Goal: Find specific page/section: Find specific page/section

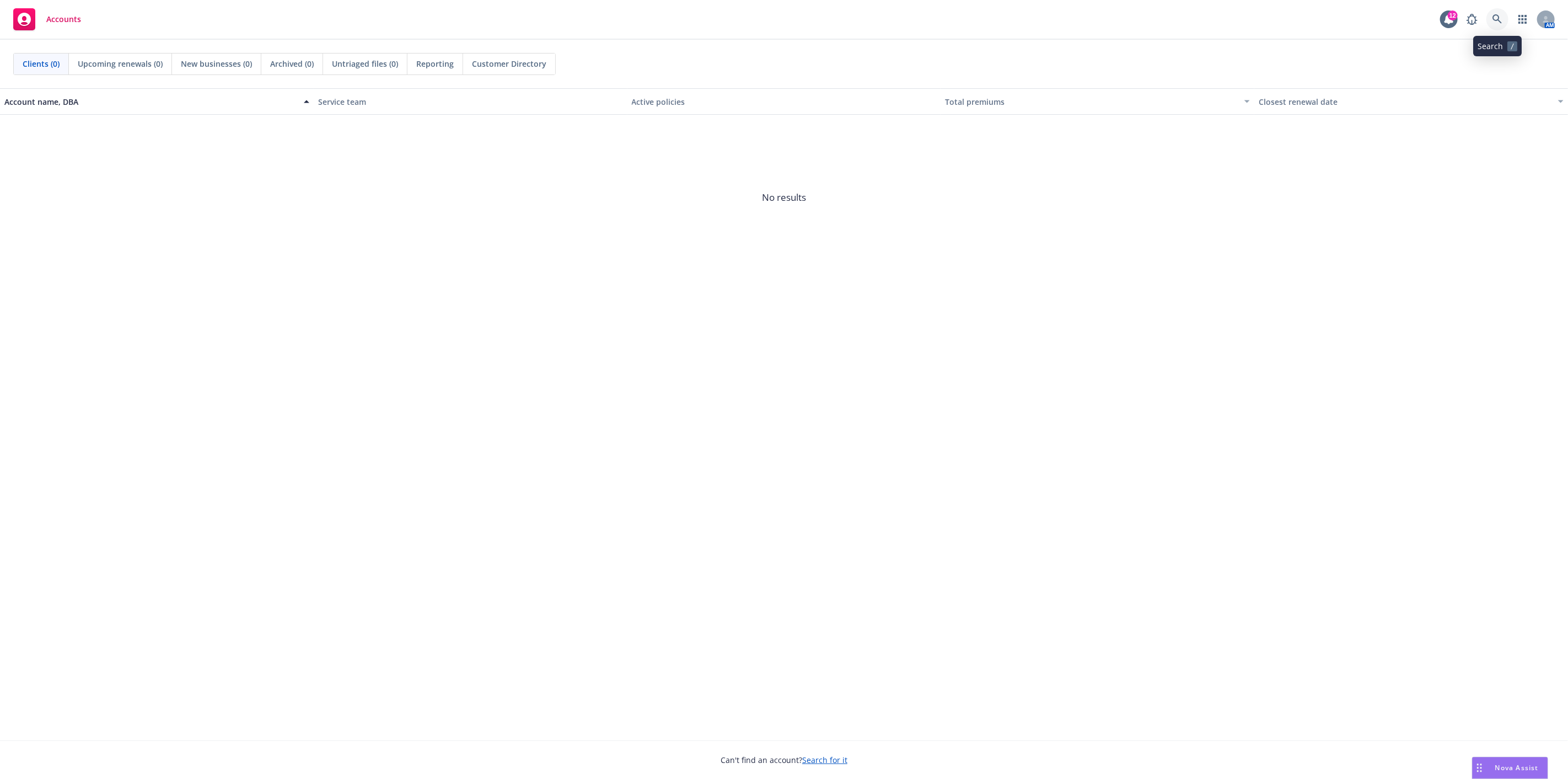
click at [1496, 18] on icon at bounding box center [1497, 19] width 10 height 10
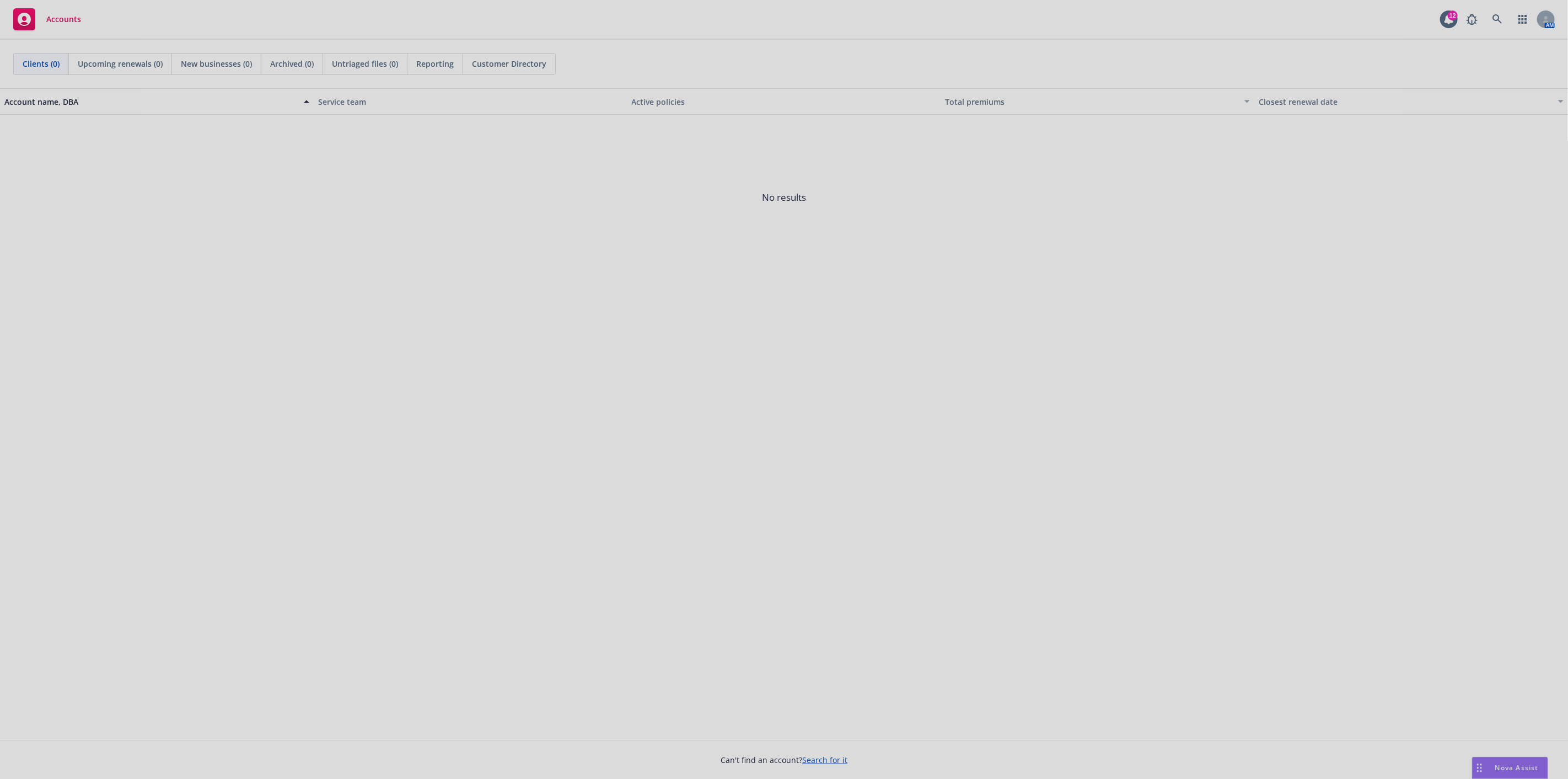
click at [1271, 12] on div at bounding box center [784, 389] width 1568 height 779
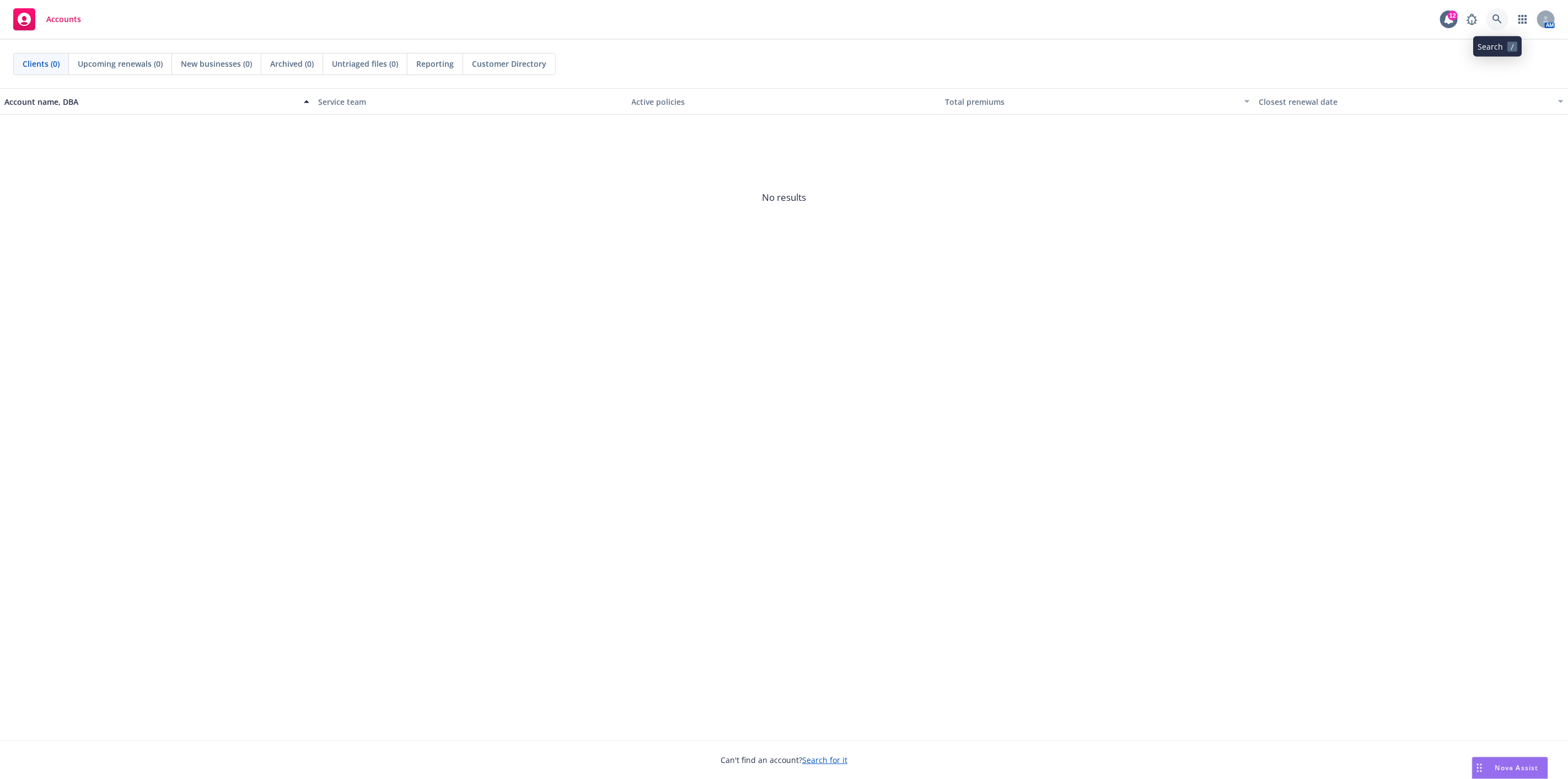
click at [1491, 17] on link at bounding box center [1497, 20] width 22 height 22
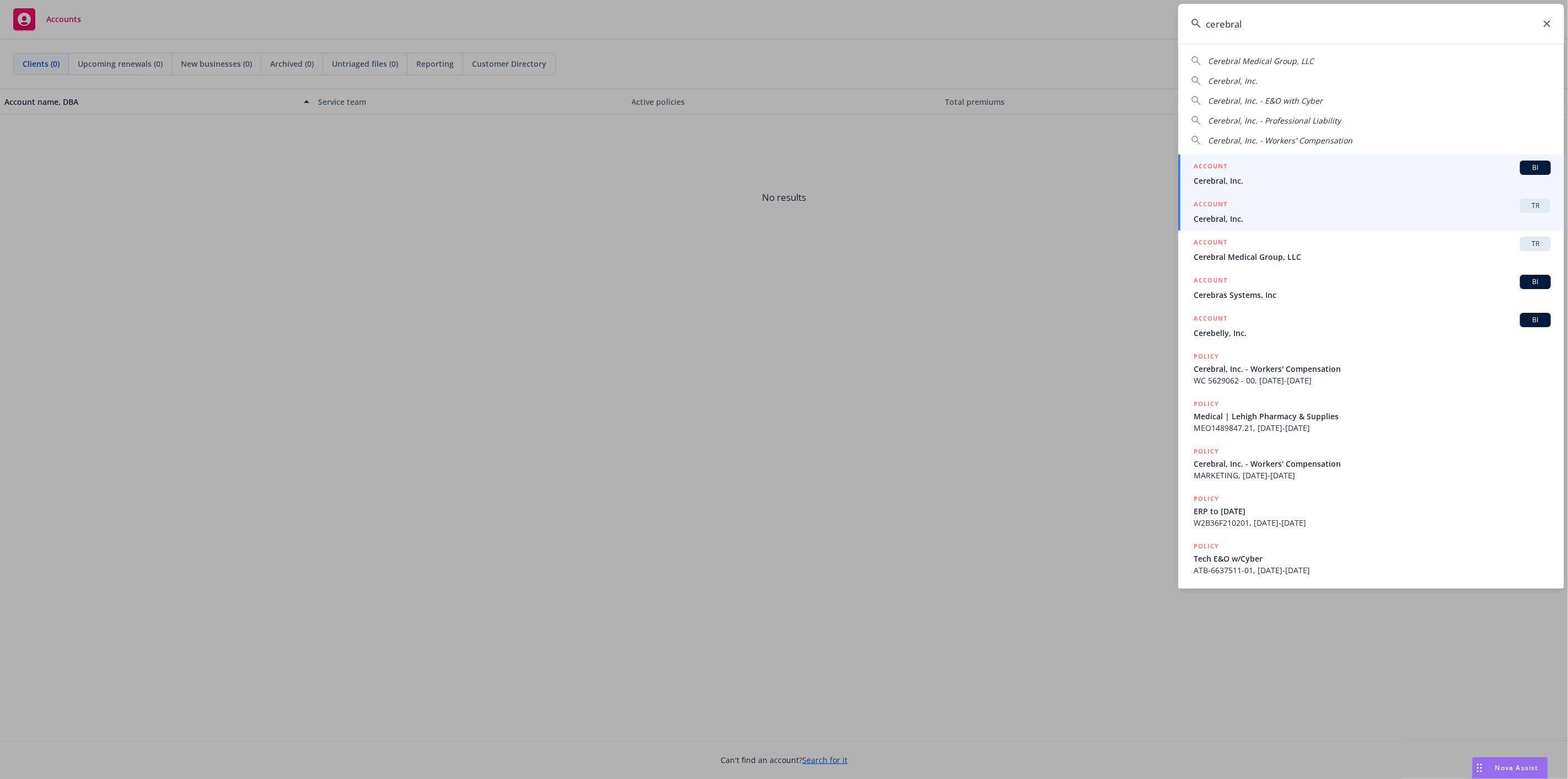
type input "cerebral"
click at [1258, 217] on span "Cerebral, Inc." at bounding box center [1372, 218] width 357 height 12
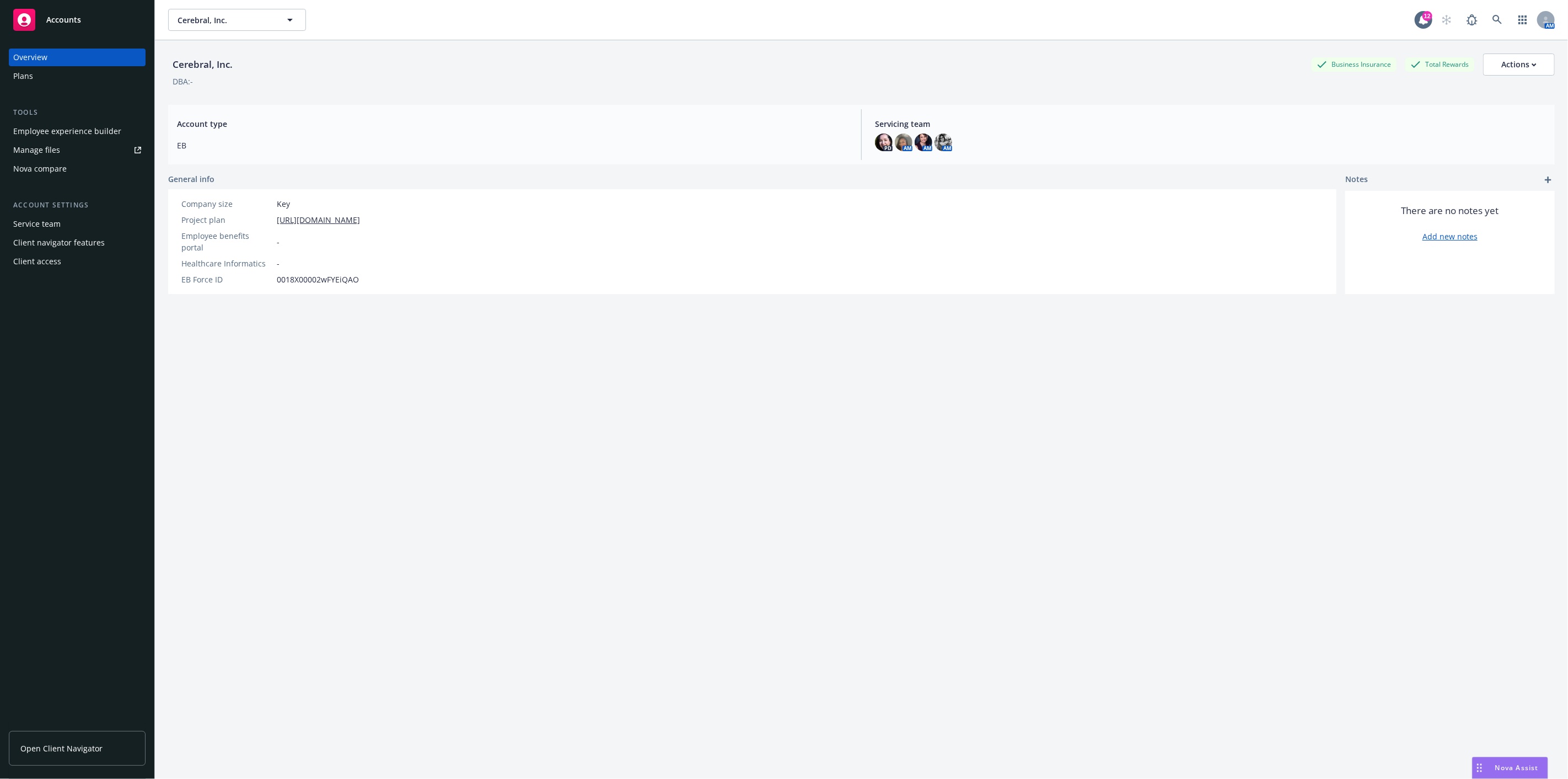
click at [79, 73] on div "Plans" at bounding box center [77, 76] width 128 height 18
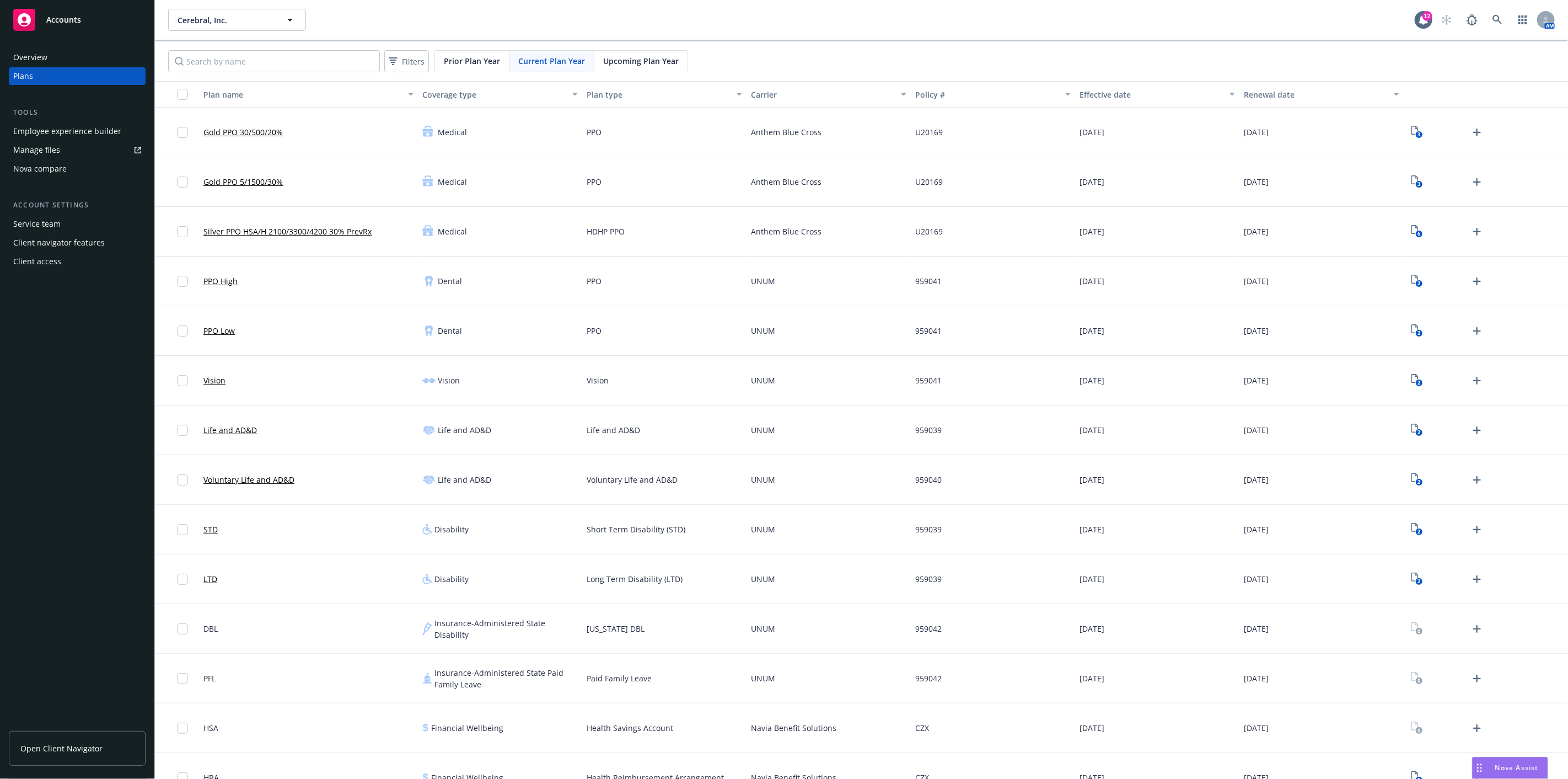
click at [76, 126] on div "Employee experience builder" at bounding box center [67, 131] width 108 height 18
click at [24, 52] on div "Overview" at bounding box center [31, 57] width 34 height 18
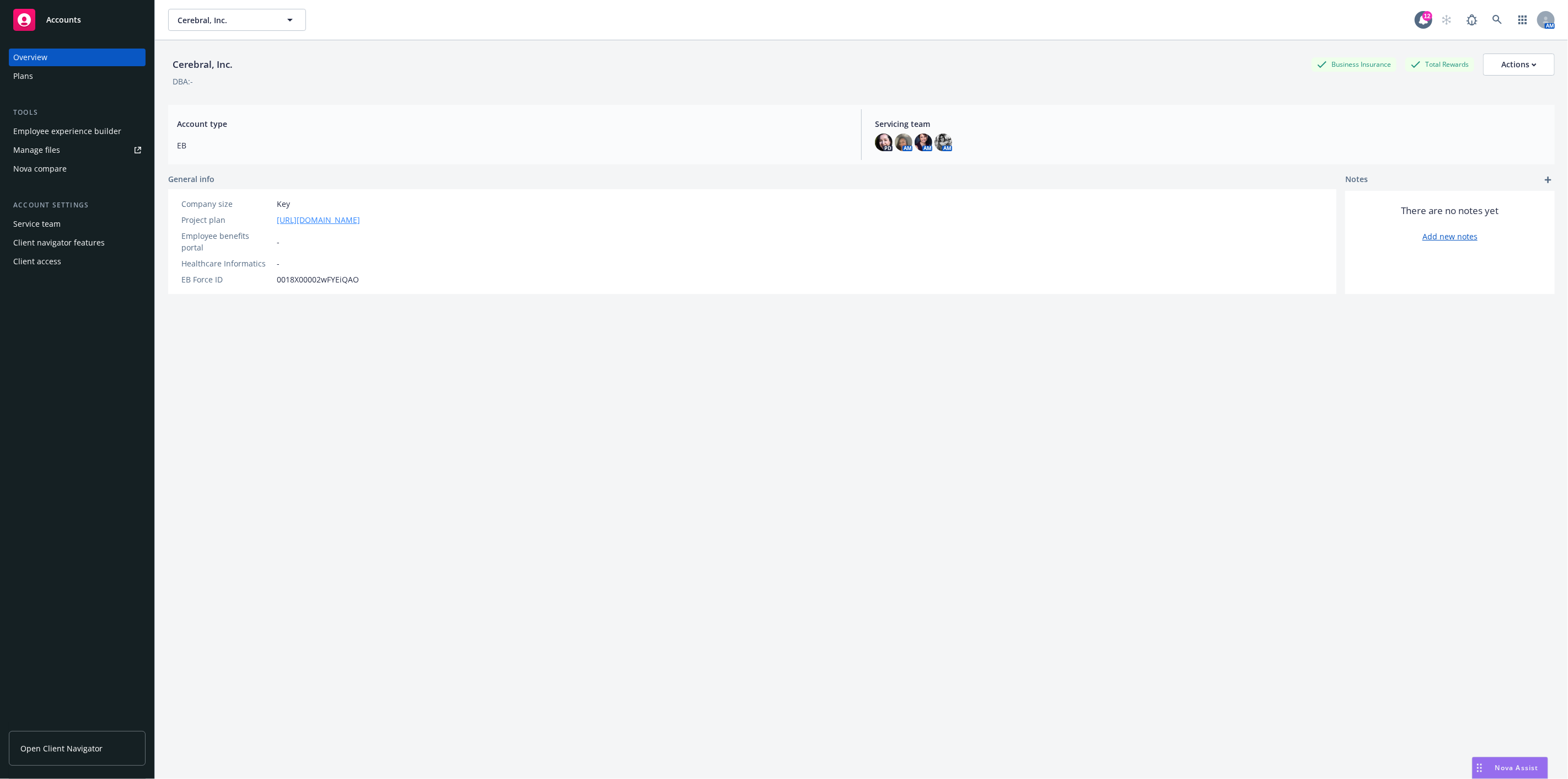
click at [360, 219] on link "[URL][DOMAIN_NAME]" at bounding box center [318, 220] width 83 height 12
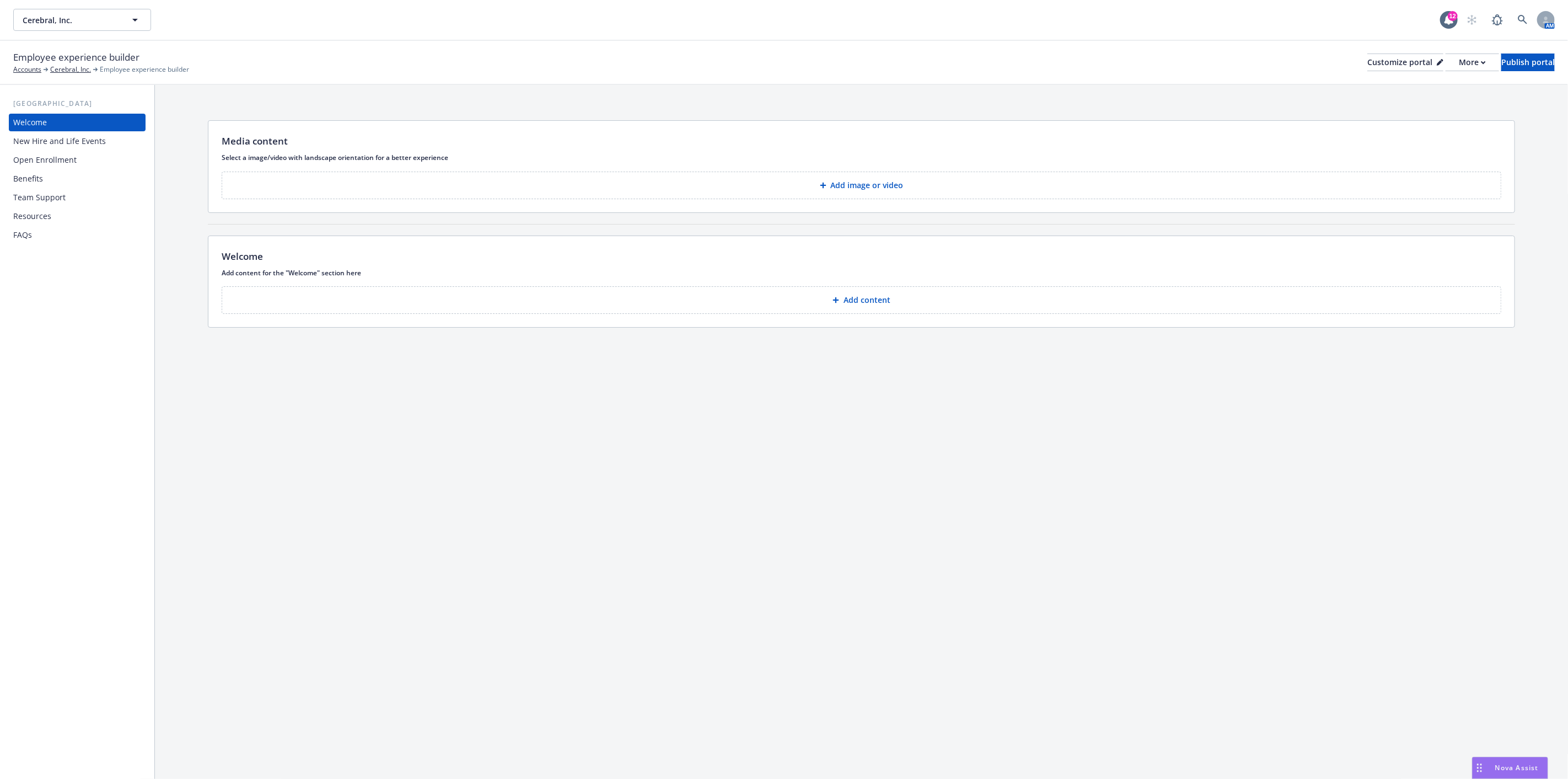
click at [79, 136] on div "New Hire and Life Events" at bounding box center [60, 141] width 93 height 18
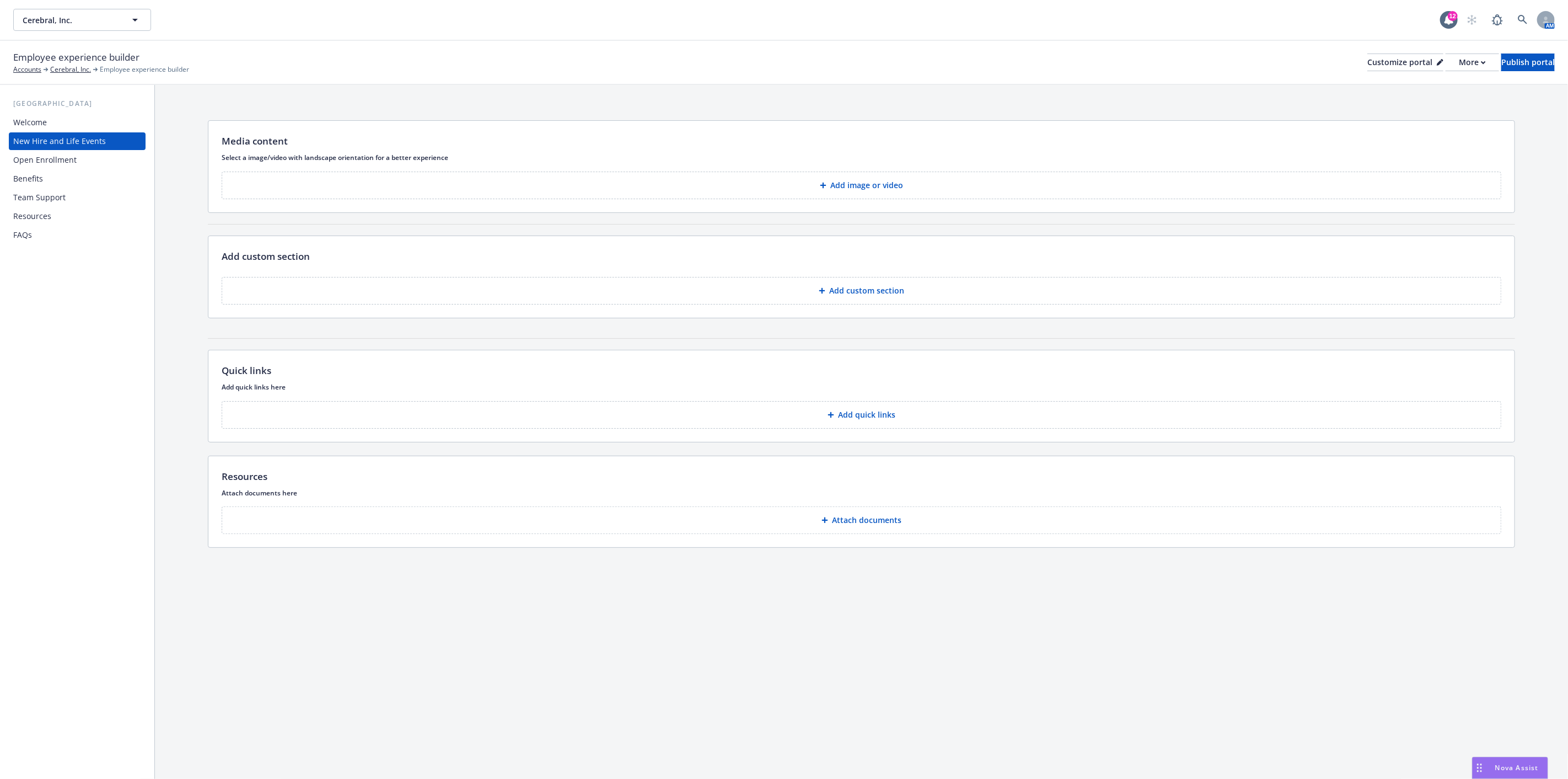
click at [42, 118] on div "Welcome" at bounding box center [30, 122] width 34 height 18
